Goal: Information Seeking & Learning: Learn about a topic

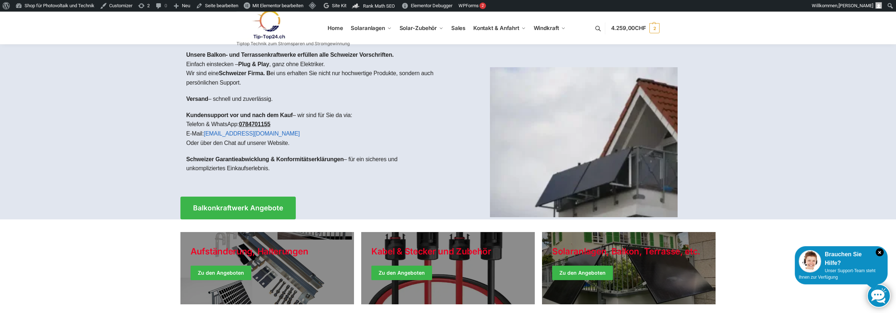
click at [336, 29] on link at bounding box center [292, 24] width 113 height 29
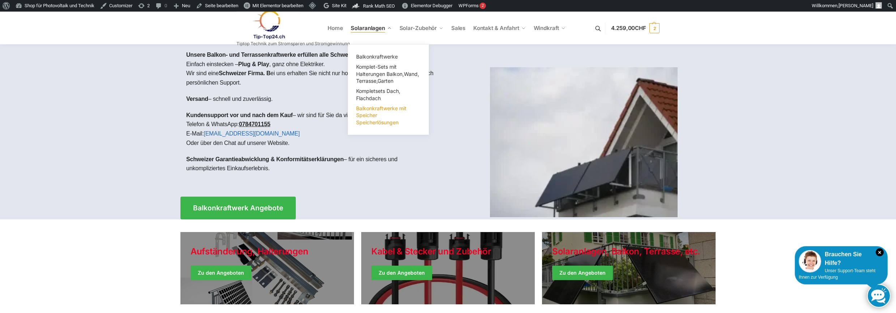
click at [372, 113] on span "Balkonkraftwerke mit Speicher Speicherlösungen" at bounding box center [381, 115] width 50 height 20
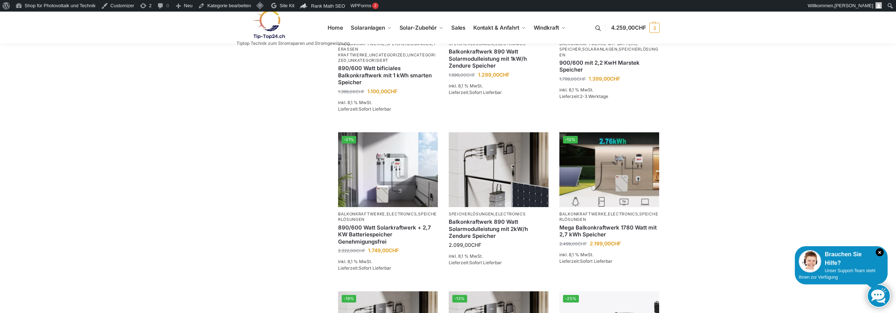
scroll to position [434, 0]
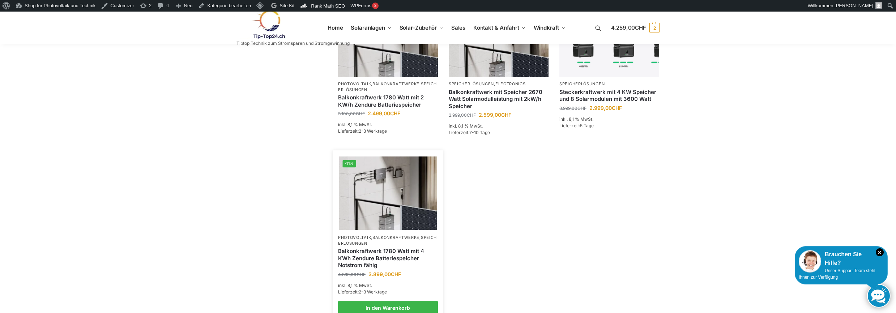
click at [405, 250] on link "Balkonkraftwerk 1780 Watt mit 4 KWh Zendure Batteriespeicher Notstrom fähig" at bounding box center [388, 258] width 100 height 21
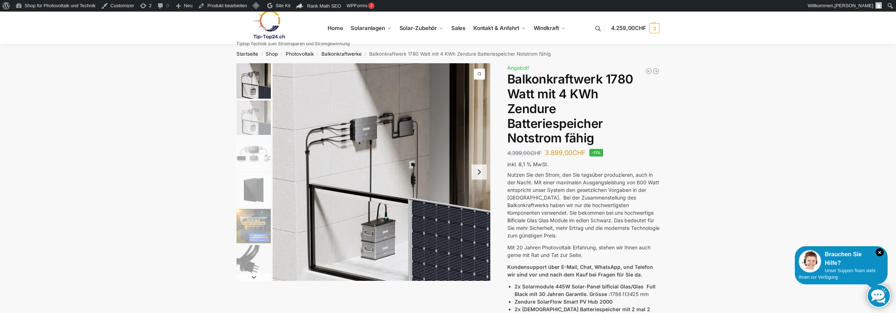
scroll to position [264, 0]
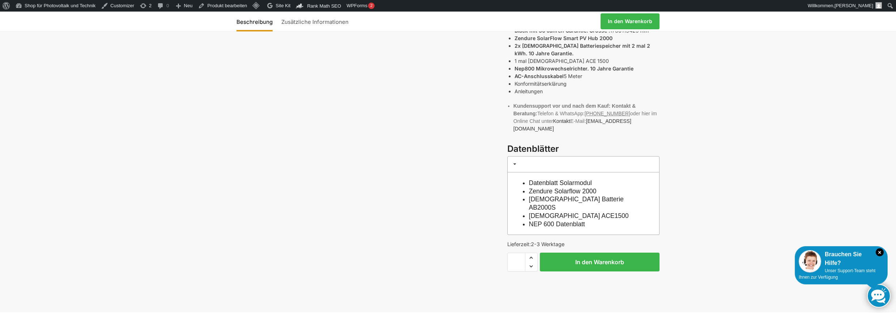
click at [495, 186] on div "Beschreibung Zusätzliche Informationen 4.399,00 CHF Ursprünglicher Preis war: 4…" at bounding box center [447, 56] width 453 height 512
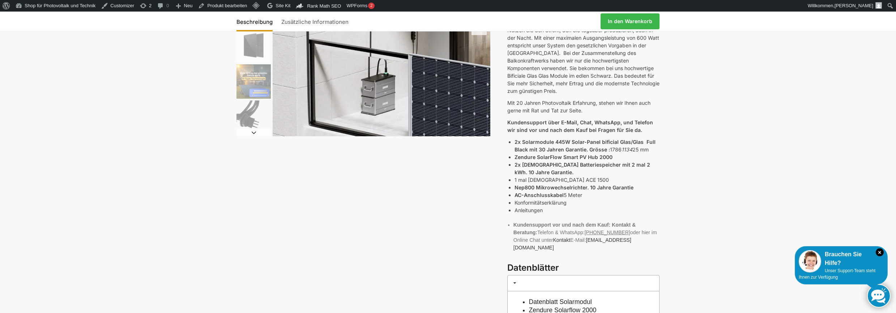
scroll to position [0, 0]
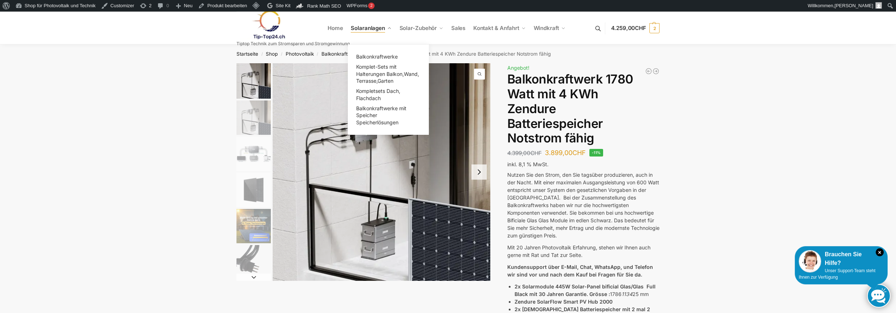
click at [362, 27] on span "Solaranlagen" at bounding box center [368, 28] width 34 height 7
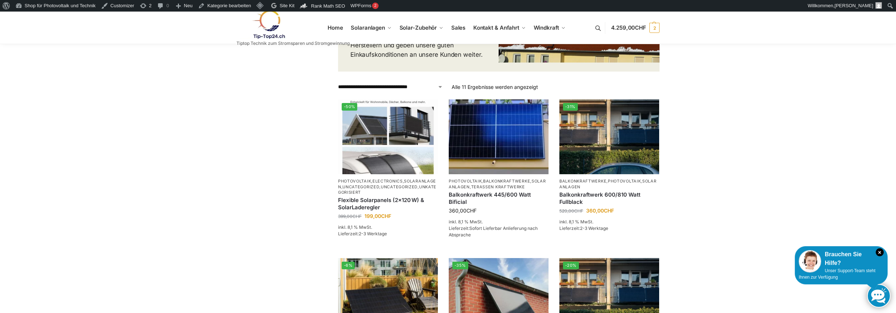
scroll to position [289, 0]
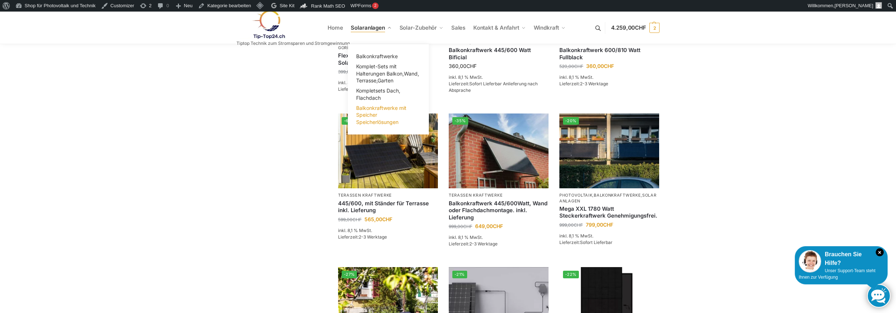
click at [368, 118] on span "Balkonkraftwerke mit Speicher Speicherlösungen" at bounding box center [381, 115] width 50 height 20
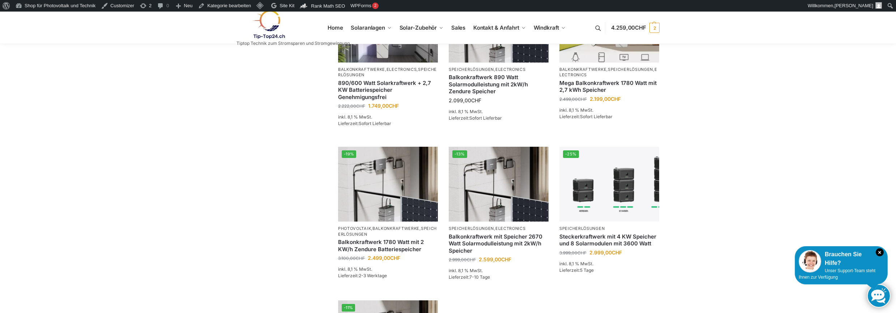
scroll to position [572, 0]
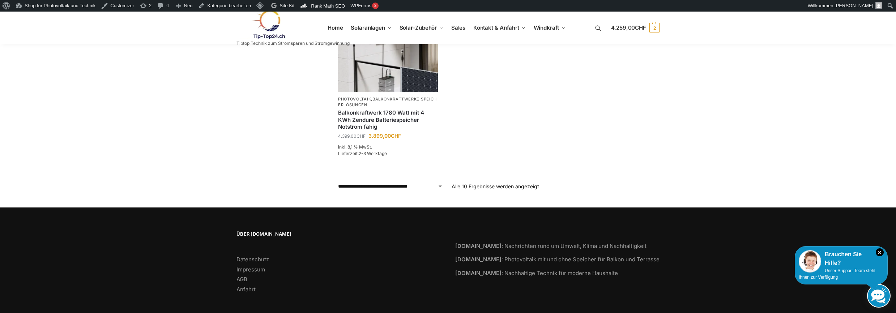
drag, startPoint x: 892, startPoint y: 75, endPoint x: 896, endPoint y: 66, distance: 9.7
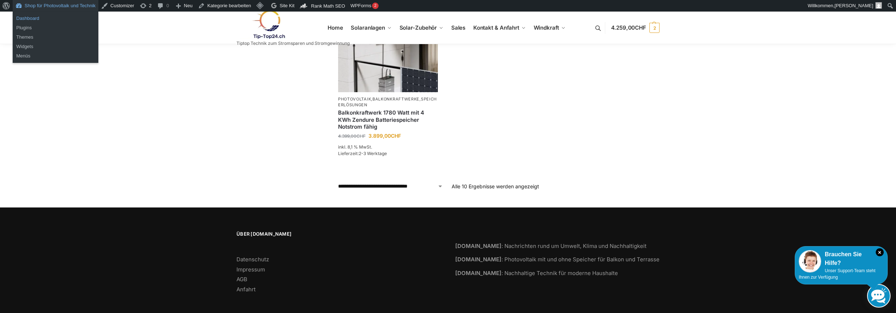
click at [33, 20] on link "Dashboard" at bounding box center [56, 18] width 86 height 9
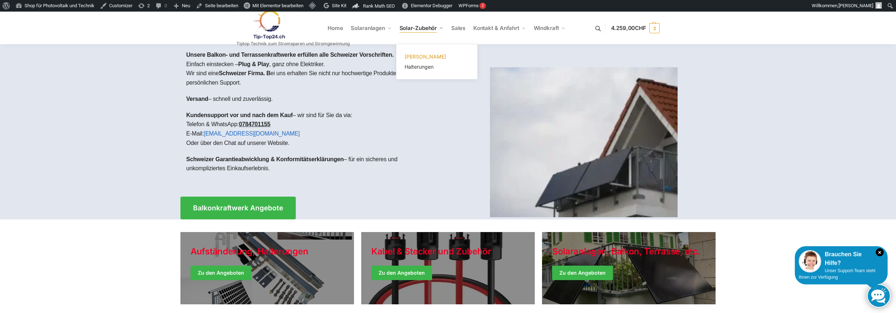
click at [419, 57] on span "[PERSON_NAME]" at bounding box center [426, 57] width 42 height 6
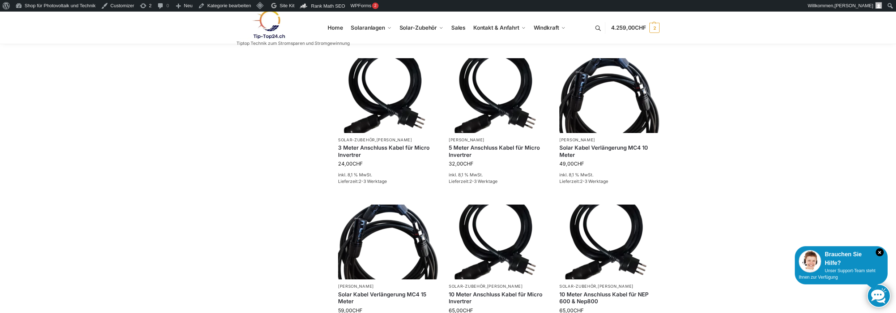
scroll to position [723, 0]
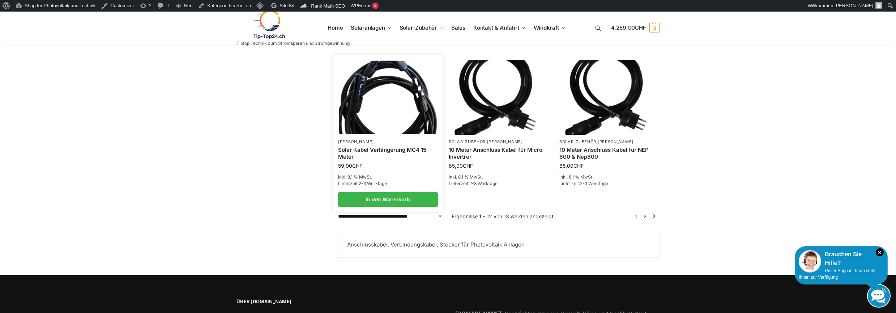
click at [409, 129] on li "Kabel Stecker Solar Kabel Verlängerung MC4 15 Meter 59,00 CHF inkl. 8,1 % MwSt.…" at bounding box center [388, 133] width 111 height 146
click at [390, 94] on img at bounding box center [388, 97] width 98 height 73
